Goal: Transaction & Acquisition: Purchase product/service

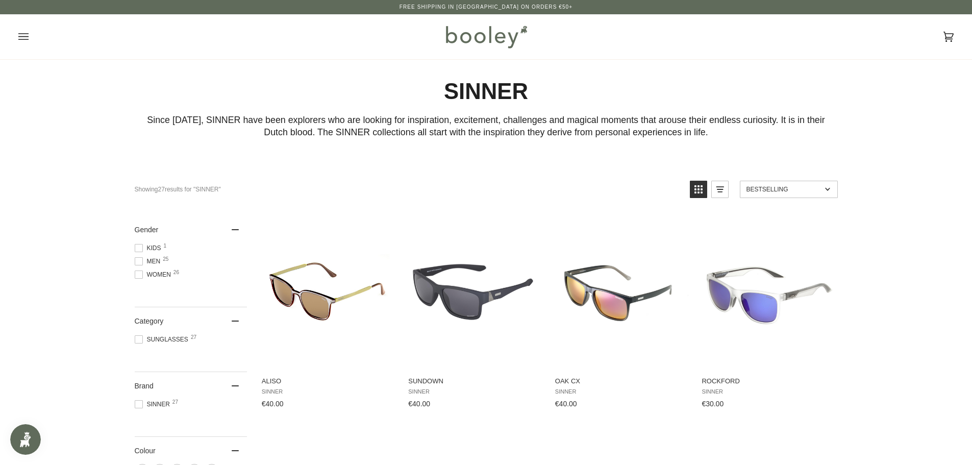
click at [476, 36] on img at bounding box center [485, 37] width 89 height 30
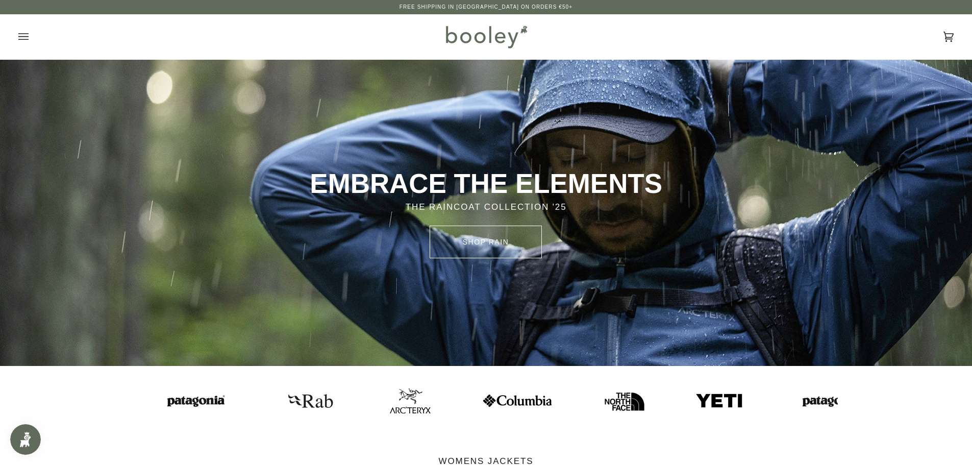
click at [286, 400] on img at bounding box center [309, 401] width 56 height 28
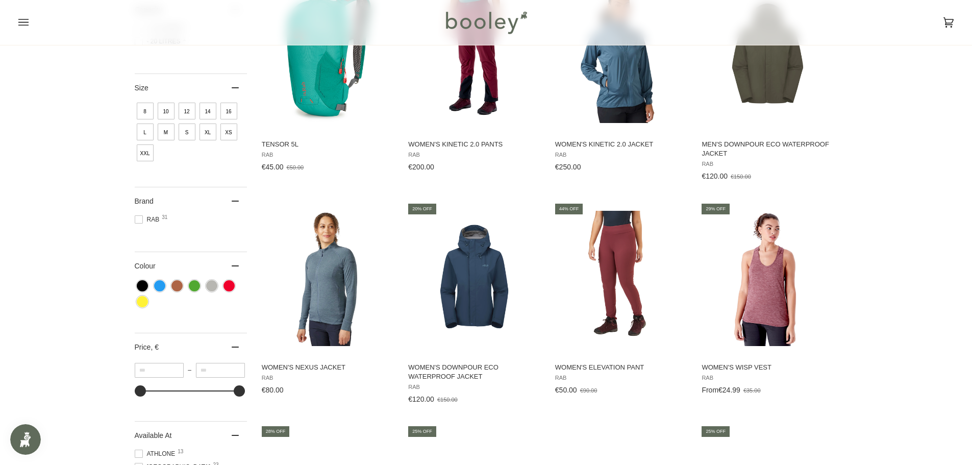
scroll to position [408, 0]
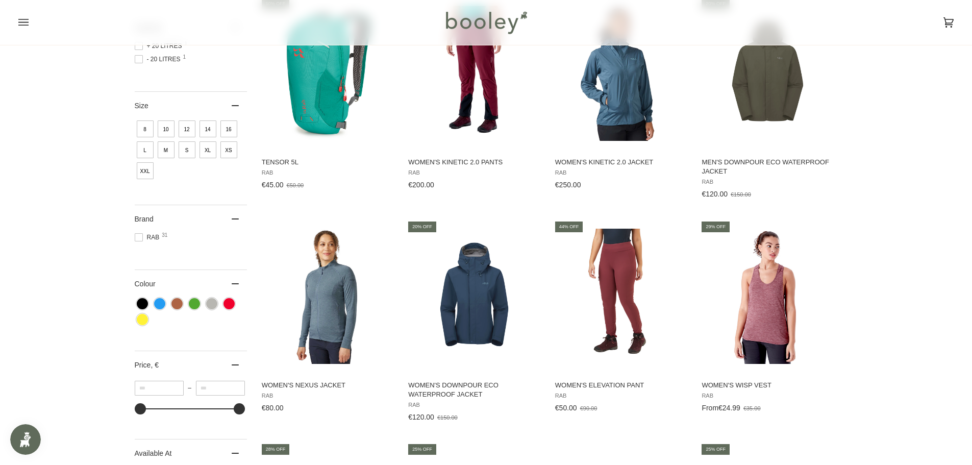
click at [144, 128] on span "8" at bounding box center [145, 128] width 17 height 17
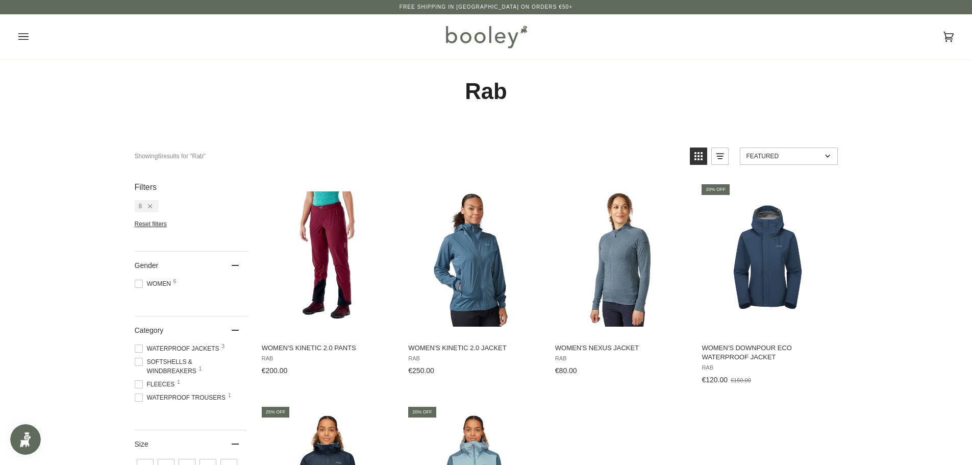
click at [150, 206] on icon "Remove filter: 8" at bounding box center [150, 206] width 4 height 4
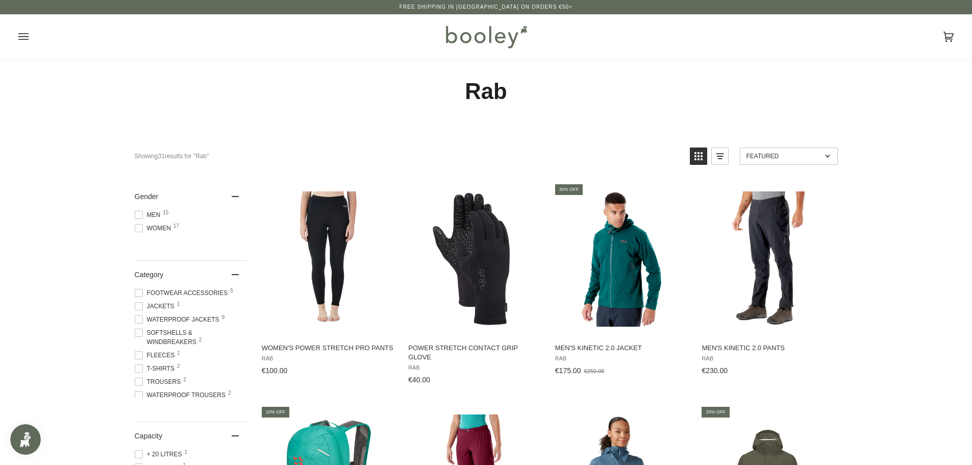
click at [486, 30] on img at bounding box center [485, 37] width 89 height 30
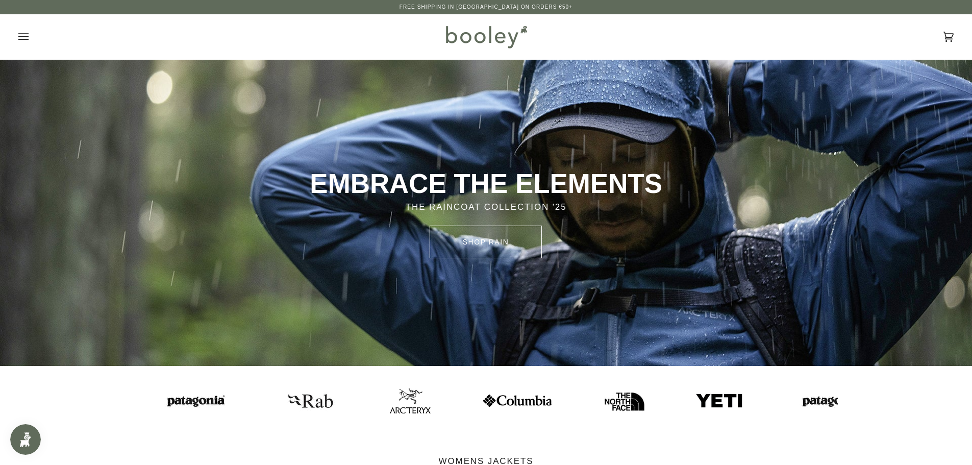
click at [27, 34] on icon "Open menu" at bounding box center [23, 36] width 10 height 7
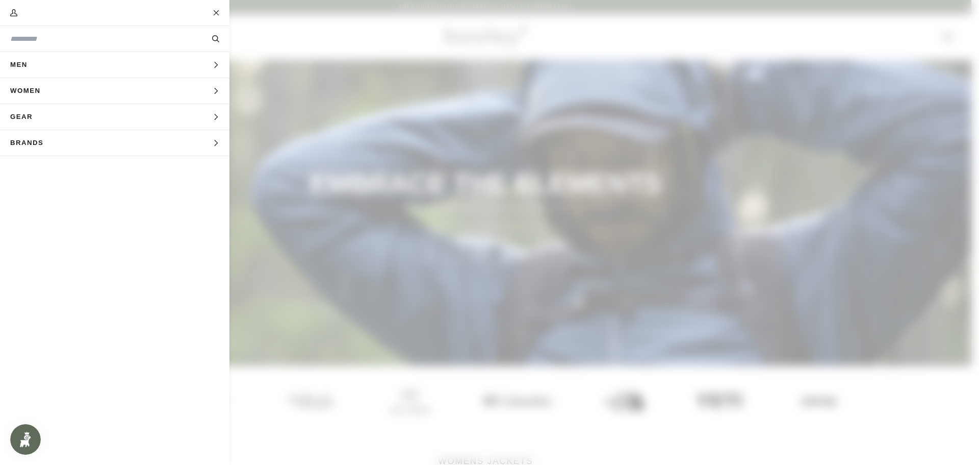
click at [212, 63] on button "Men Expand menu" at bounding box center [114, 65] width 229 height 26
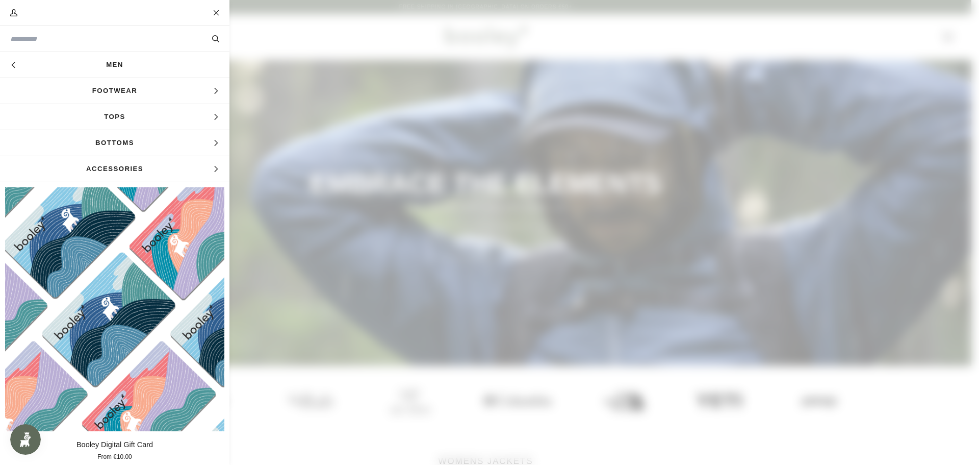
click at [112, 113] on span "Tops" at bounding box center [114, 116] width 229 height 25
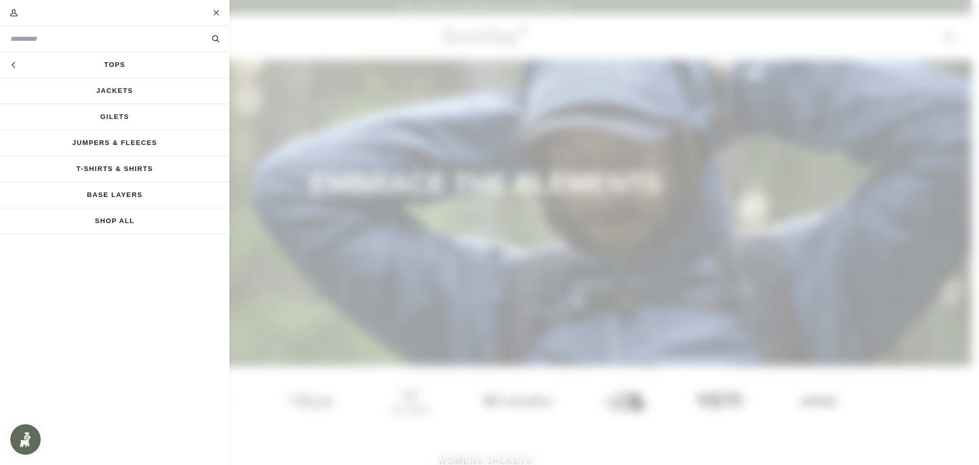
click at [137, 141] on link "Jumpers & Fleeces" at bounding box center [114, 142] width 229 height 25
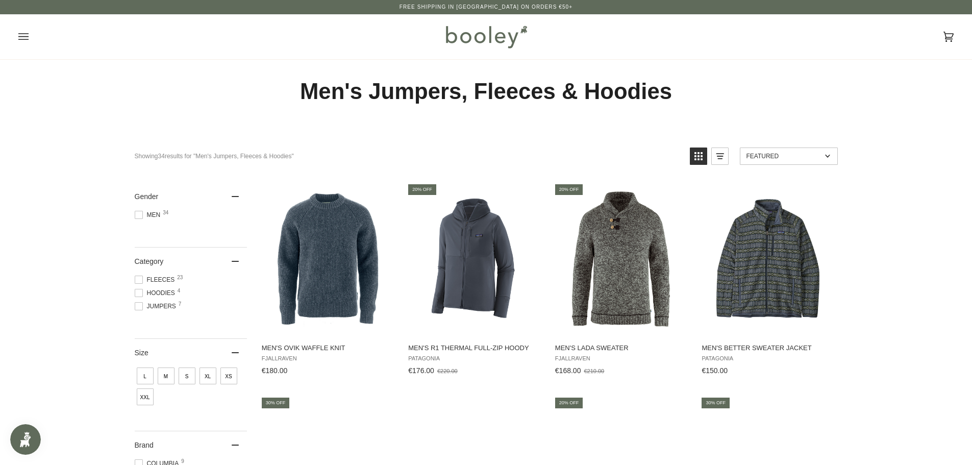
click at [187, 376] on span "S" at bounding box center [186, 375] width 17 height 17
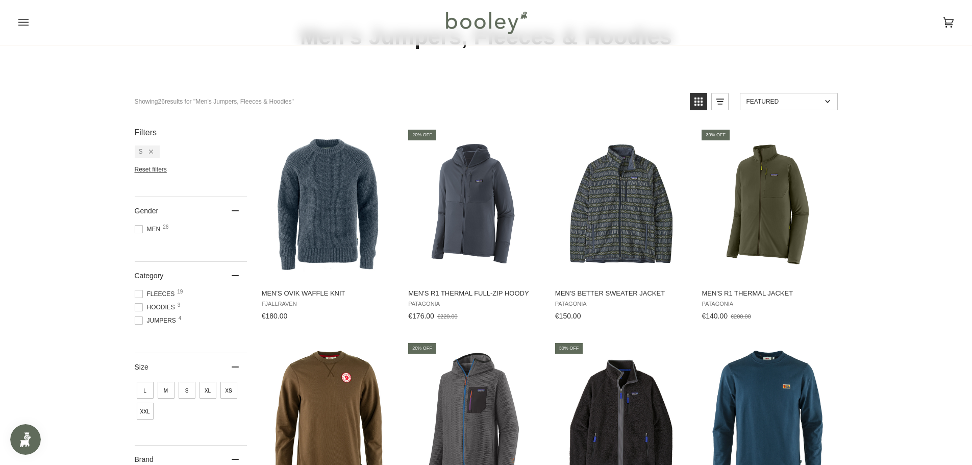
scroll to position [102, 0]
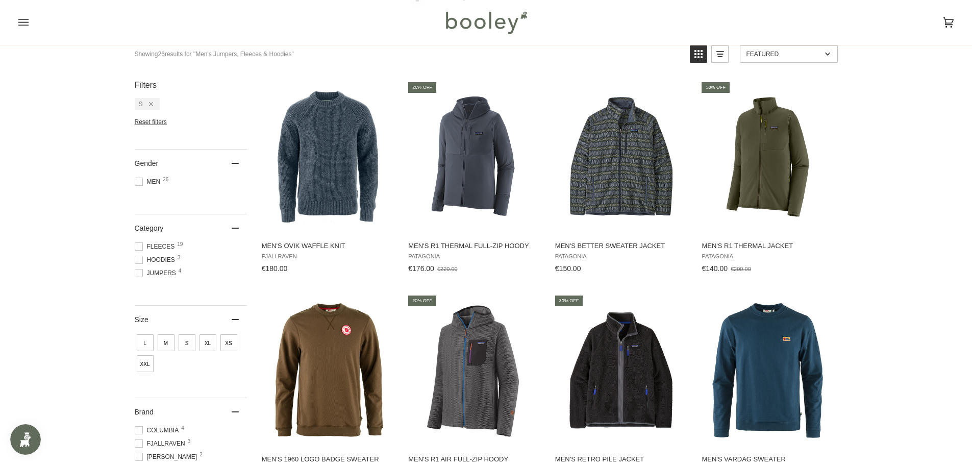
click at [139, 260] on span at bounding box center [139, 260] width 8 height 8
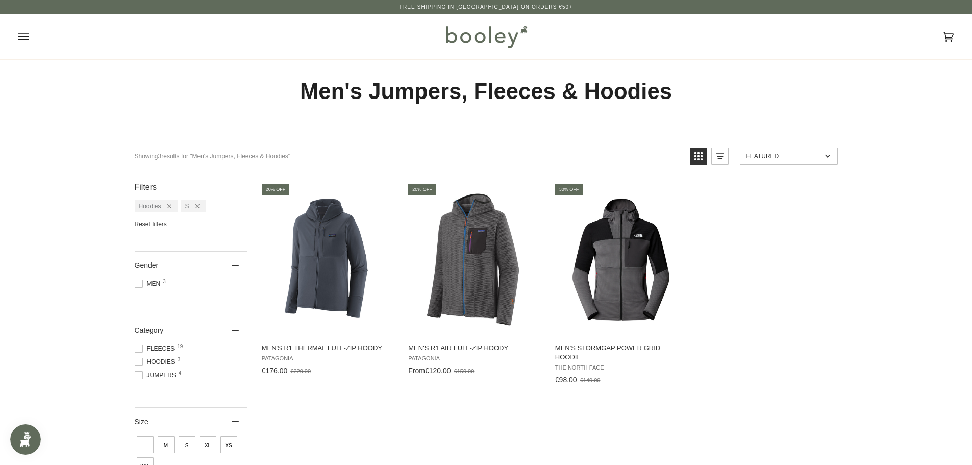
click at [136, 348] on span at bounding box center [139, 348] width 8 height 8
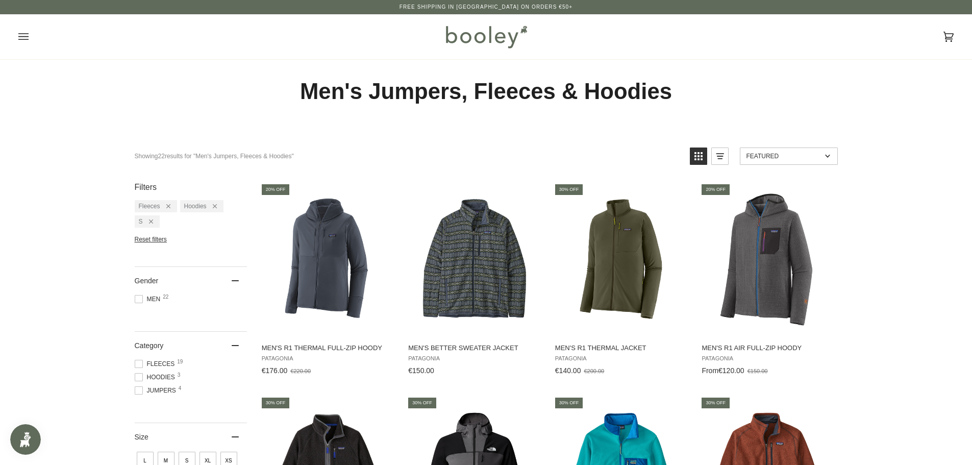
click at [139, 298] on span at bounding box center [139, 299] width 8 height 8
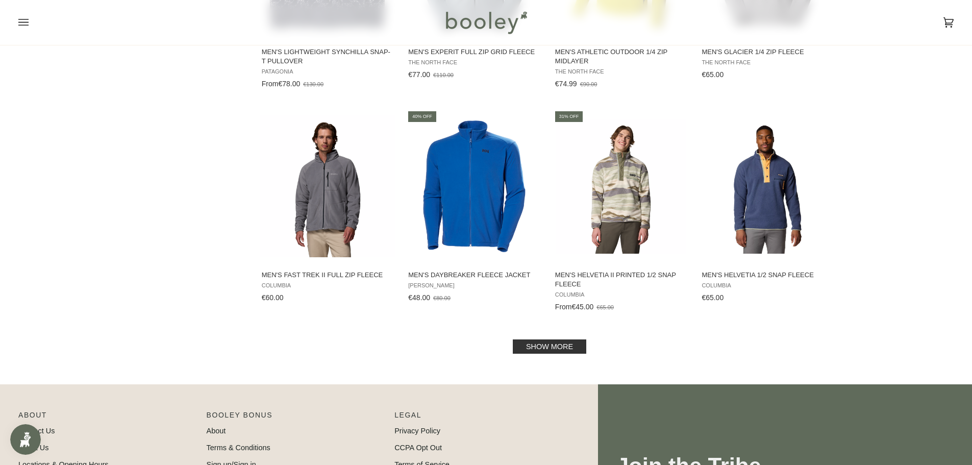
scroll to position [930, 0]
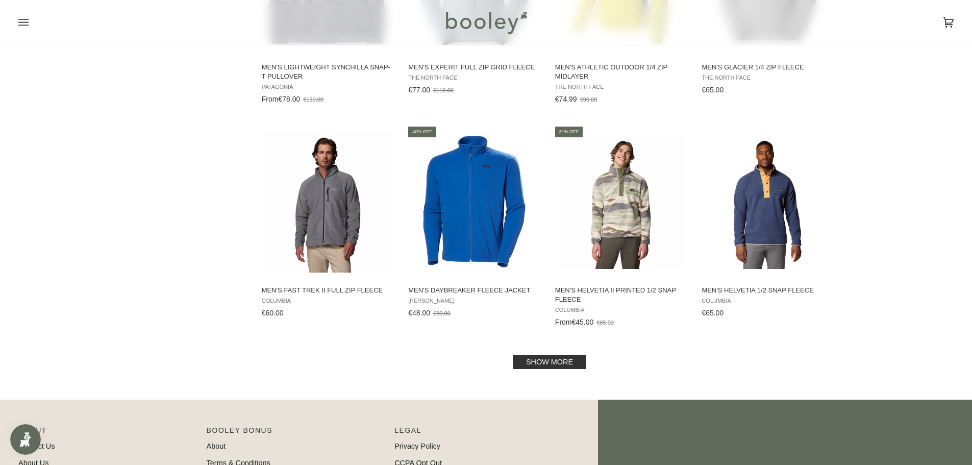
click at [543, 358] on link "Show more" at bounding box center [549, 361] width 73 height 14
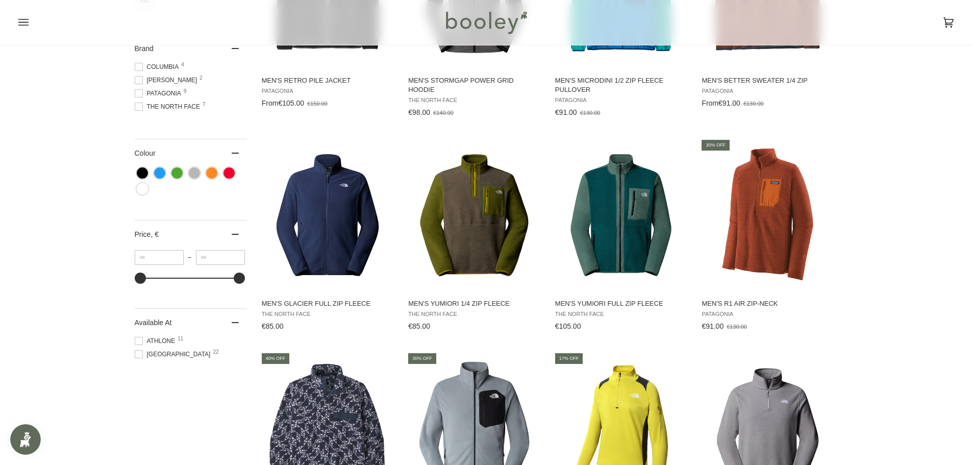
scroll to position [471, 0]
